Goal: Transaction & Acquisition: Purchase product/service

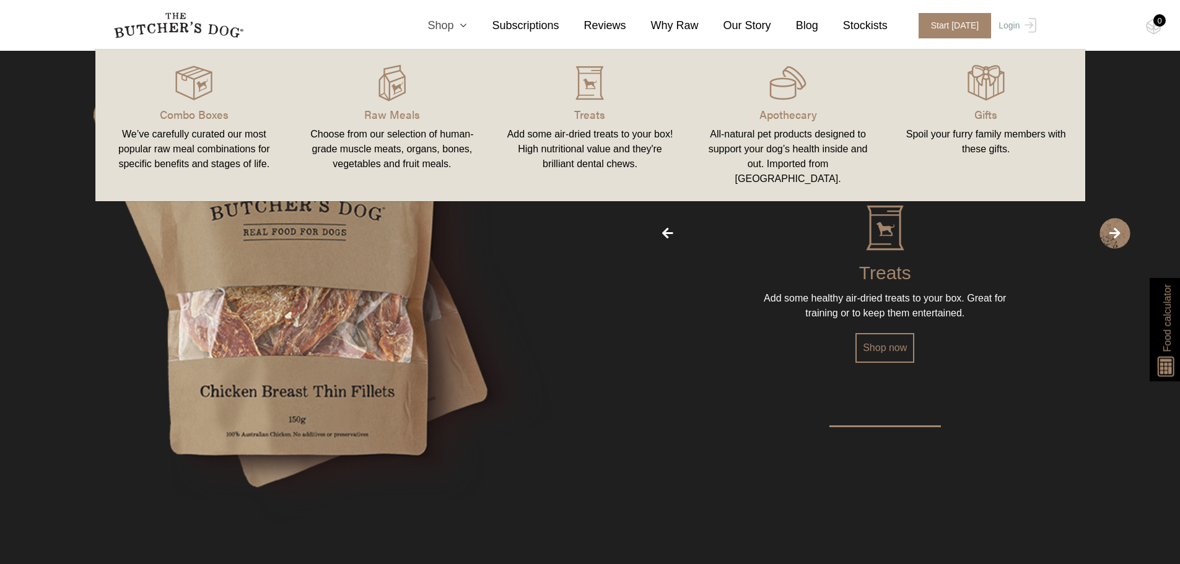
click at [467, 30] on link "Shop" at bounding box center [435, 25] width 64 height 17
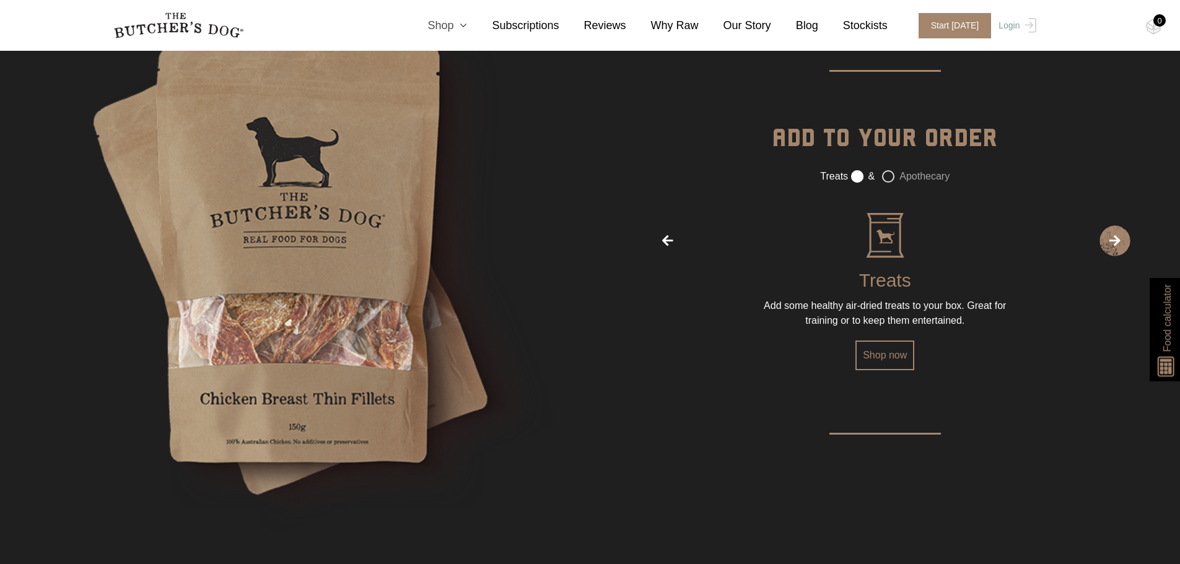
click at [467, 30] on link "Shop" at bounding box center [435, 25] width 64 height 17
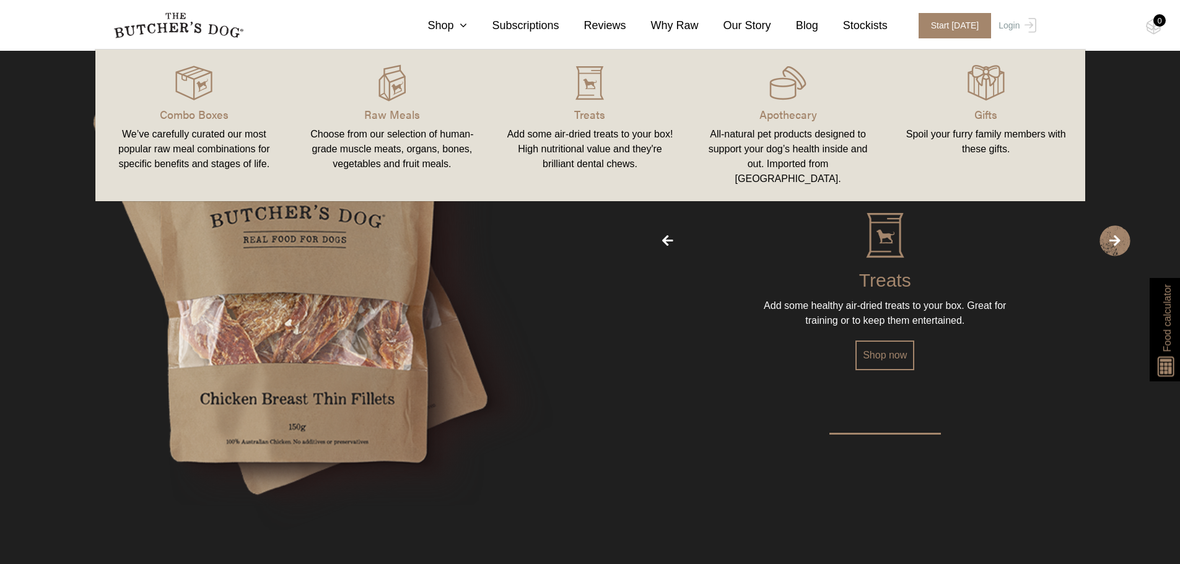
click at [393, 123] on link "Raw Meals Choose from our selection of human-grade muscle meats, organs, bones,…" at bounding box center [392, 125] width 198 height 127
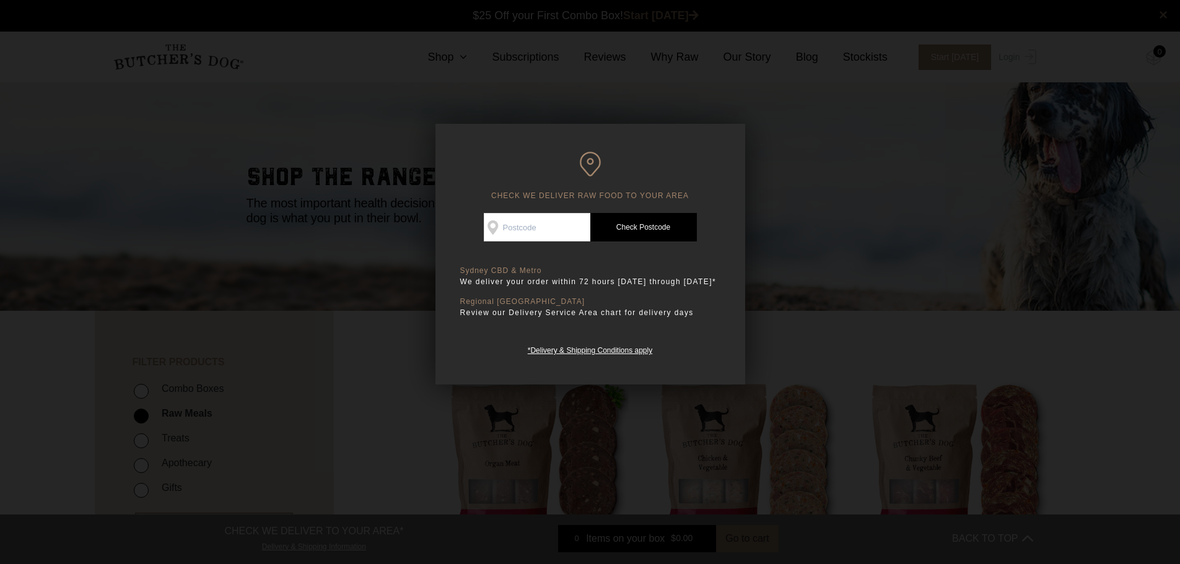
click at [540, 222] on input "Check Availability At" at bounding box center [537, 227] width 107 height 28
type input "2570"
click at [661, 227] on link "Check Postcode" at bounding box center [643, 227] width 107 height 28
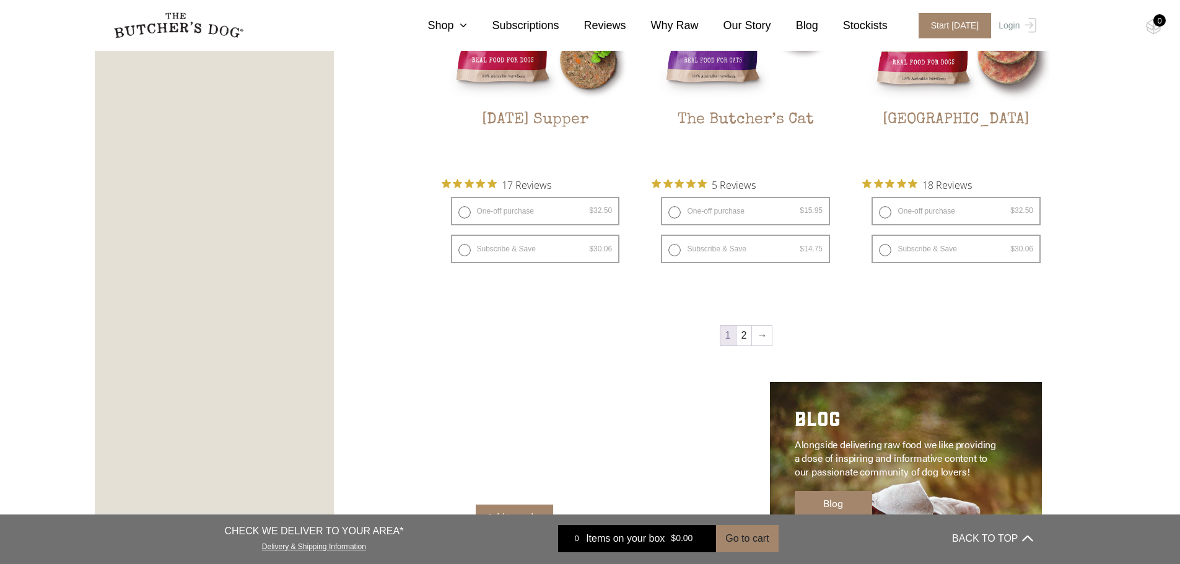
scroll to position [1672, 0]
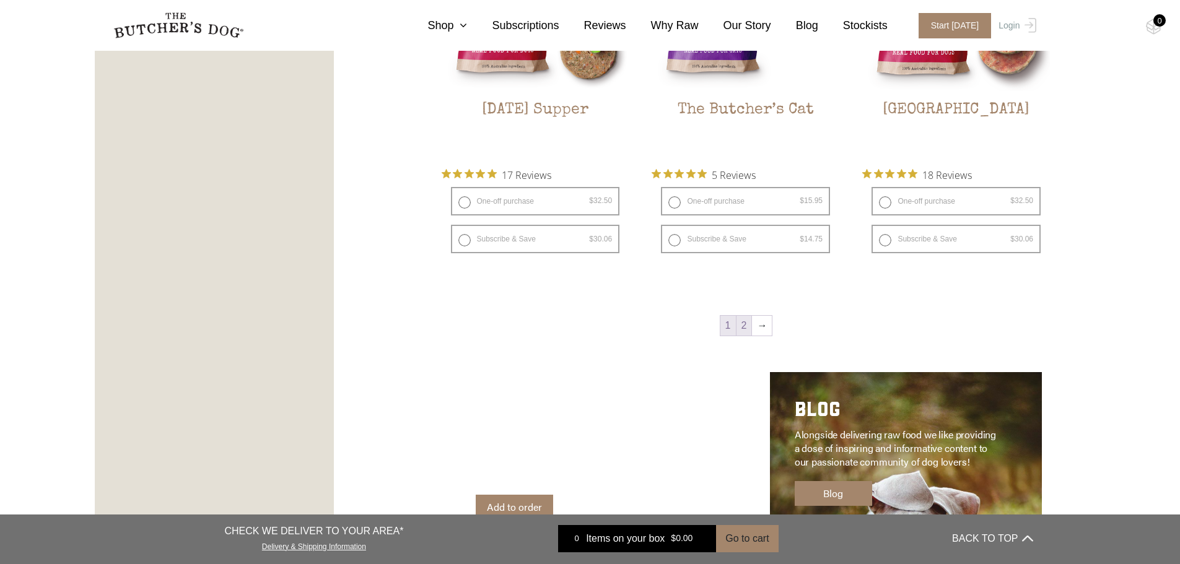
click at [747, 328] on link "2" at bounding box center [743, 326] width 15 height 20
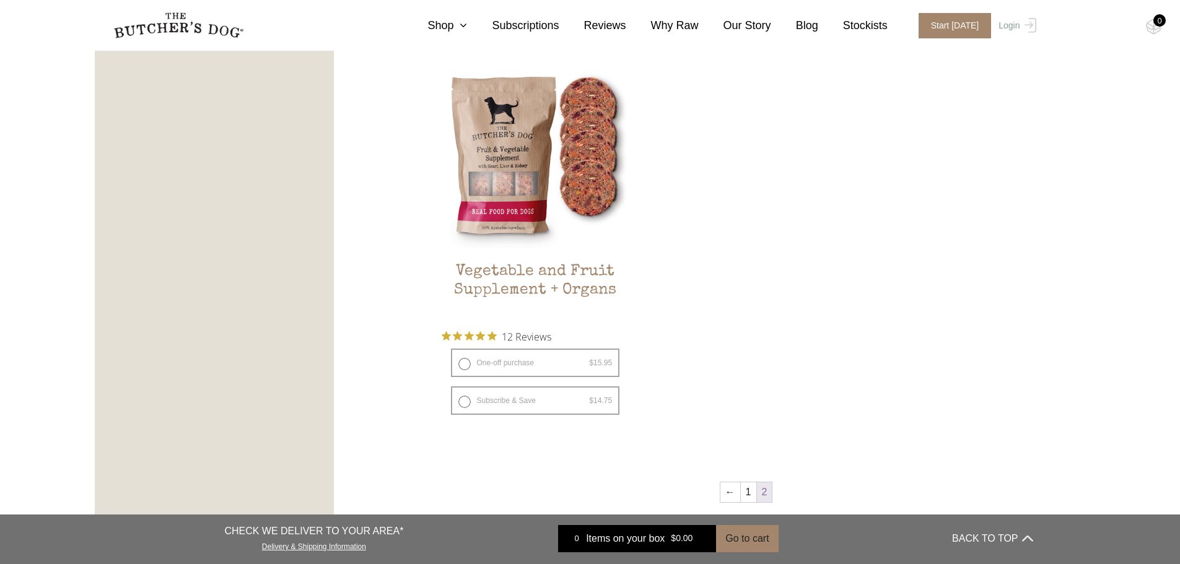
scroll to position [899, 0]
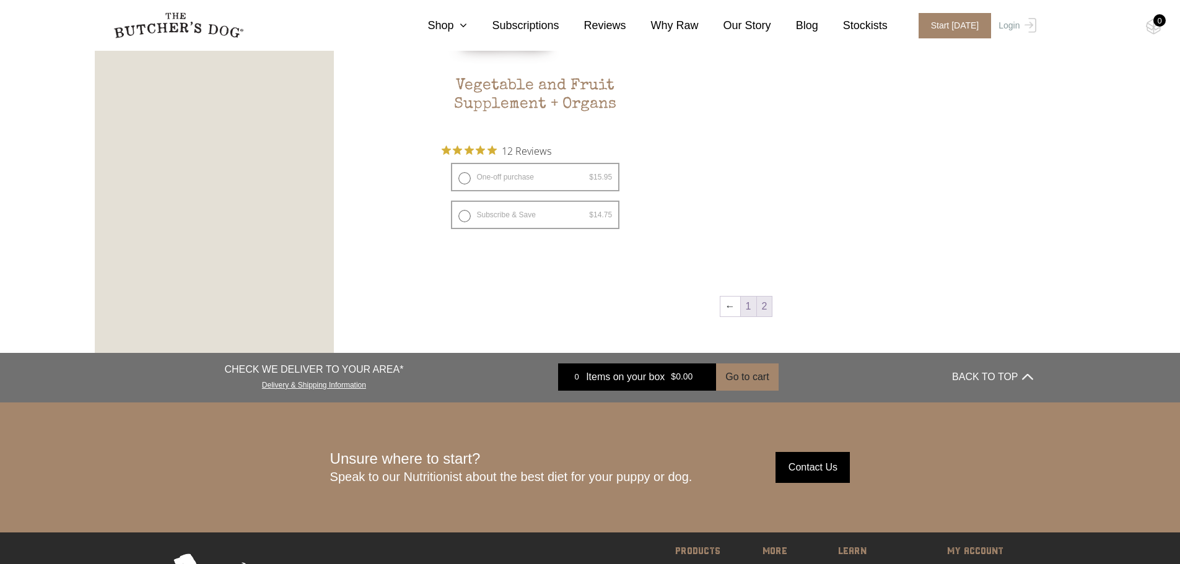
click at [742, 311] on link "1" at bounding box center [748, 307] width 15 height 20
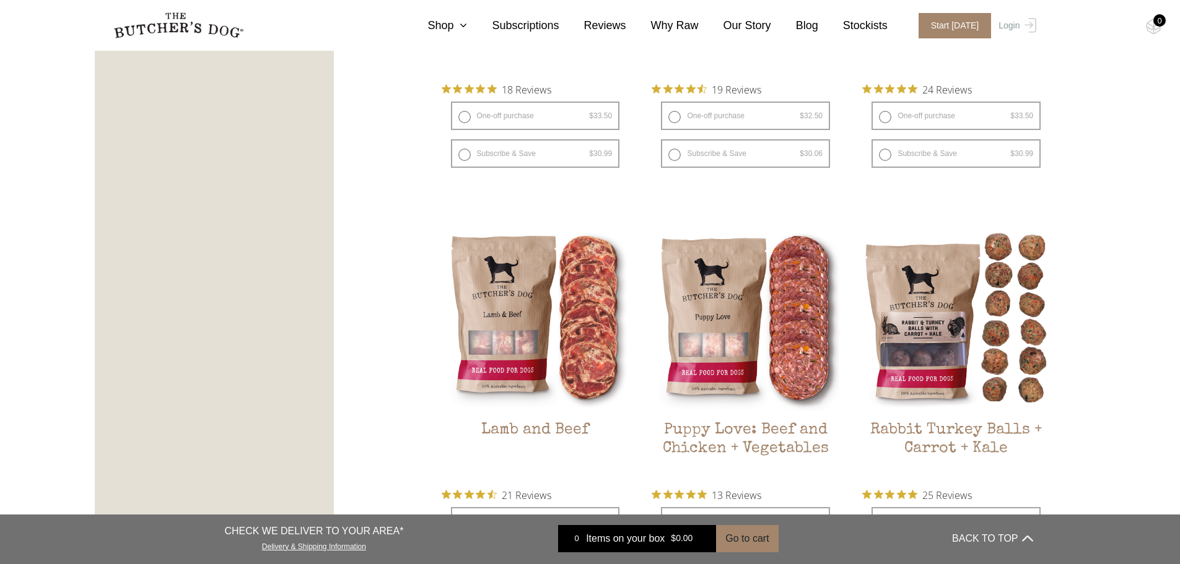
scroll to position [961, 0]
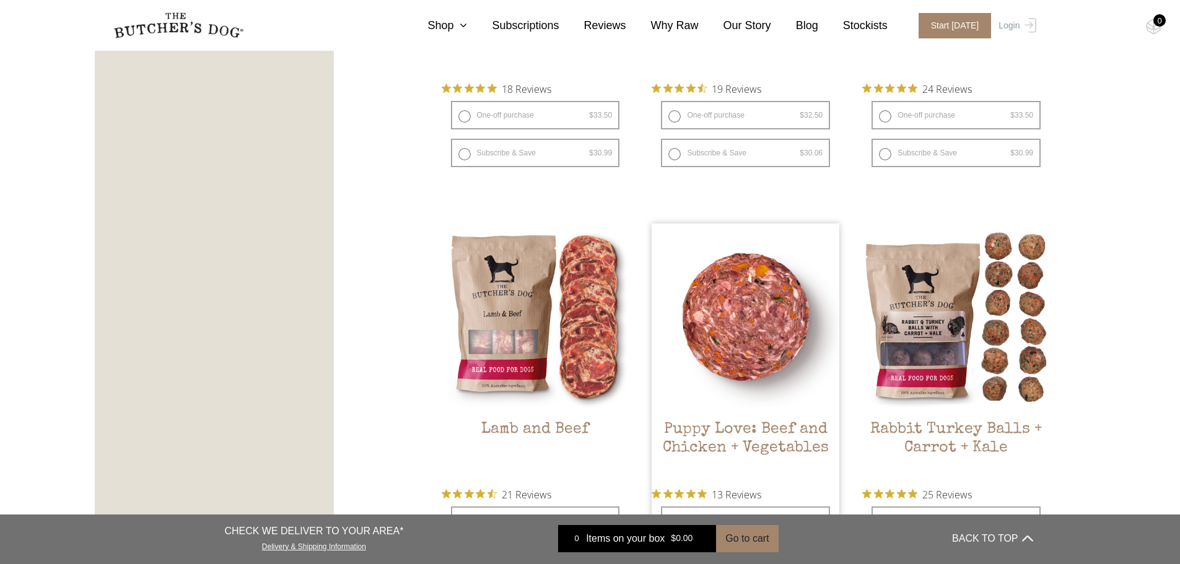
click at [741, 321] on img at bounding box center [745, 318] width 188 height 188
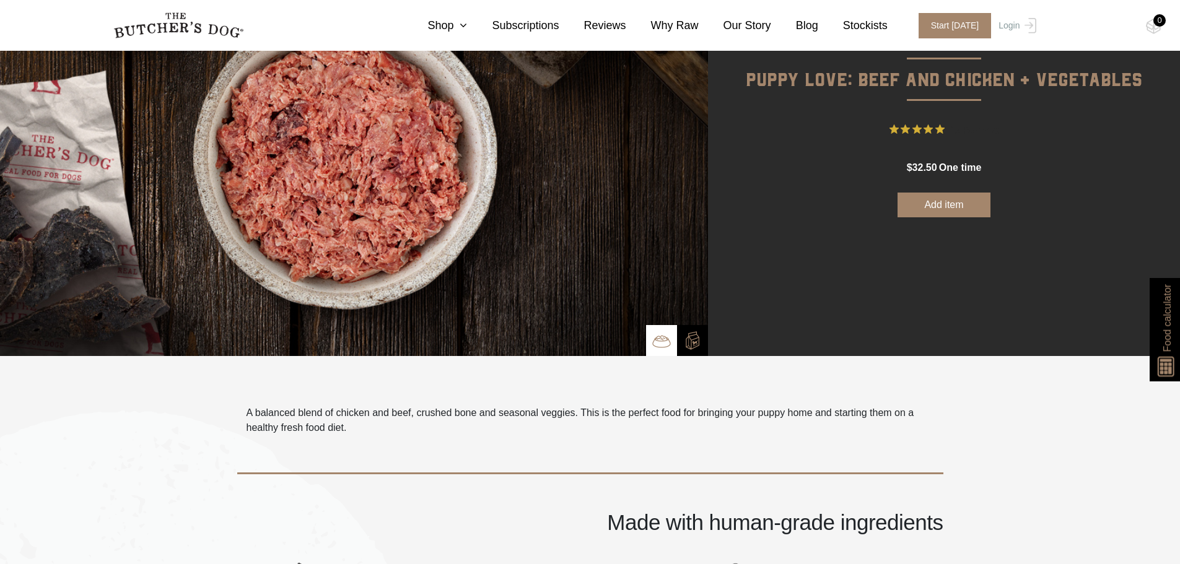
scroll to position [124, 0]
